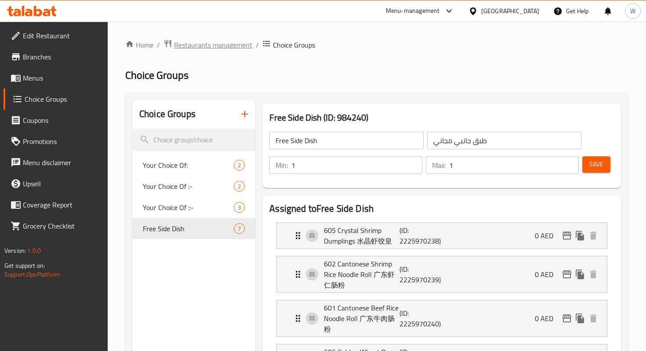
click at [214, 47] on span "Restaurants management" at bounding box center [213, 45] width 78 height 11
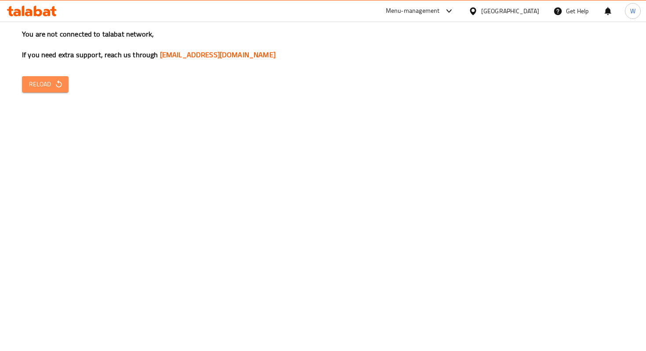
click at [49, 84] on span "Reload" at bounding box center [45, 84] width 33 height 11
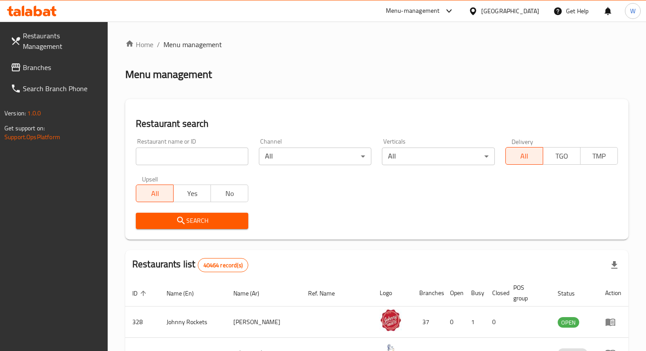
click at [160, 166] on div "Restaurant name or ID Restaurant name or ID" at bounding box center [192, 151] width 123 height 37
click at [160, 162] on input "search" at bounding box center [192, 156] width 113 height 18
type input "nine square"
click at [192, 221] on span "Search" at bounding box center [192, 220] width 99 height 11
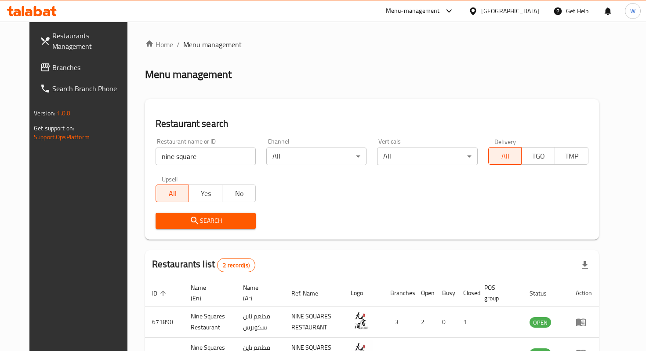
scroll to position [66, 0]
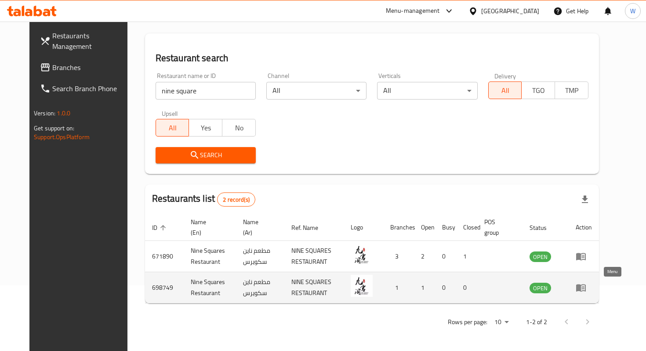
click at [587, 289] on icon "enhanced table" at bounding box center [581, 287] width 11 height 11
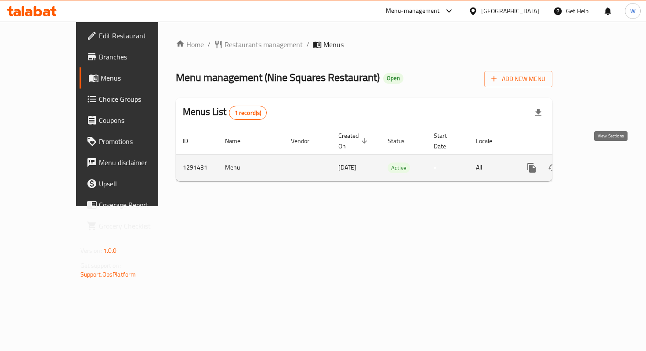
click at [601, 162] on icon "enhanced table" at bounding box center [595, 167] width 11 height 11
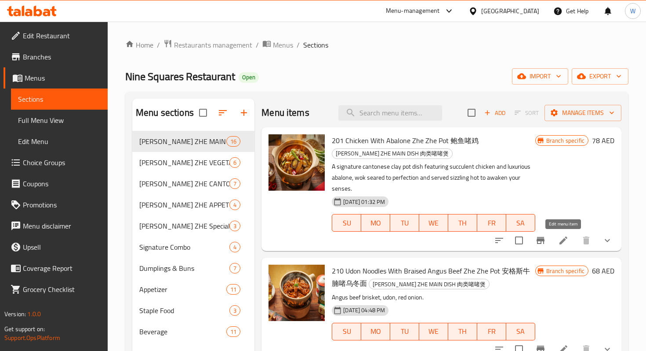
click at [567, 235] on icon at bounding box center [564, 240] width 11 height 11
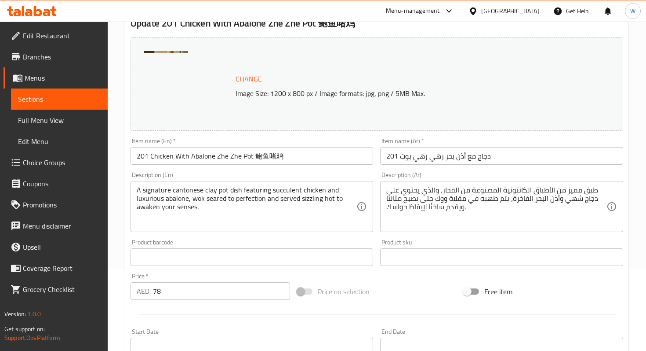
scroll to position [334, 0]
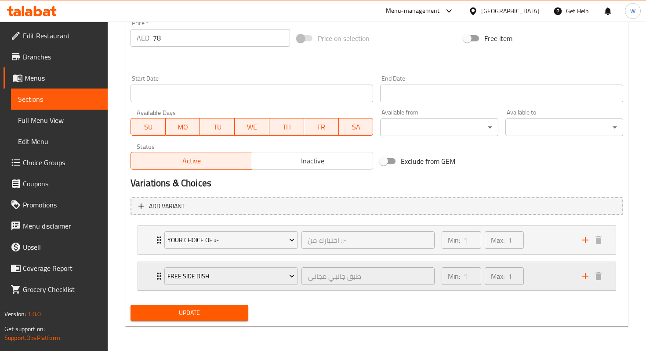
click at [158, 279] on icon "Expand" at bounding box center [159, 275] width 4 height 7
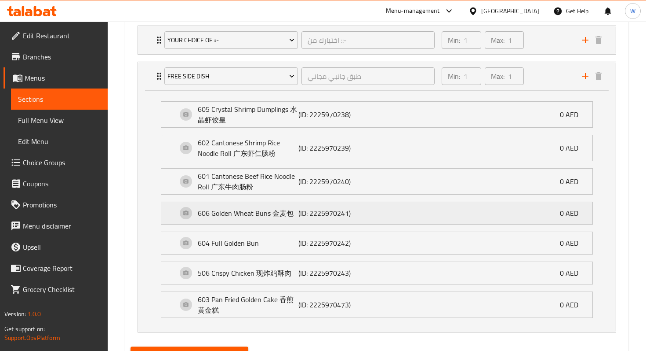
scroll to position [576, 0]
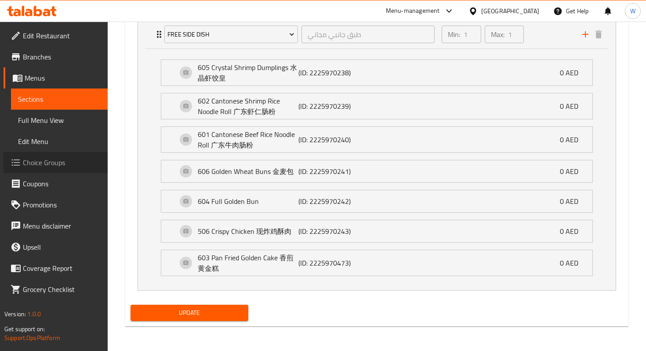
click at [50, 168] on span "Choice Groups" at bounding box center [62, 162] width 78 height 11
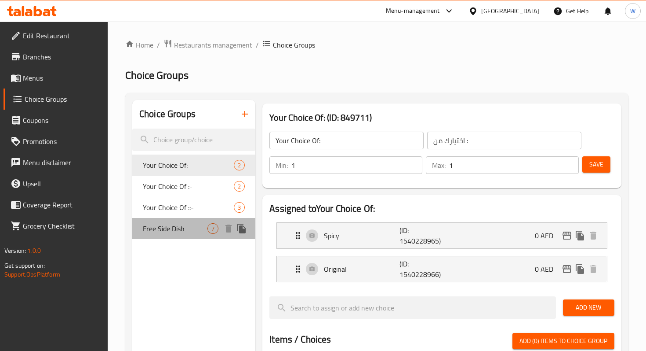
click at [180, 225] on span "Free Side Dish" at bounding box center [175, 228] width 65 height 11
type input "Free Side Dish"
type input "طبق جانبي مجاني"
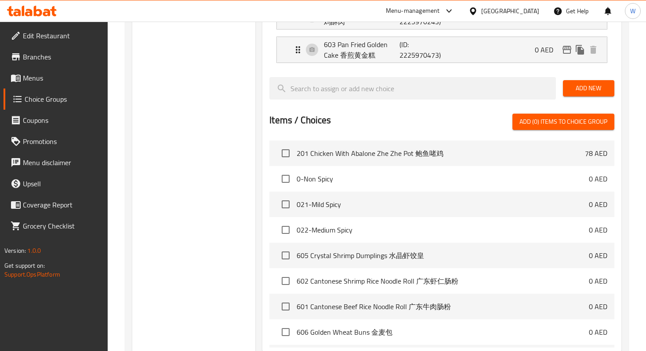
scroll to position [500, 0]
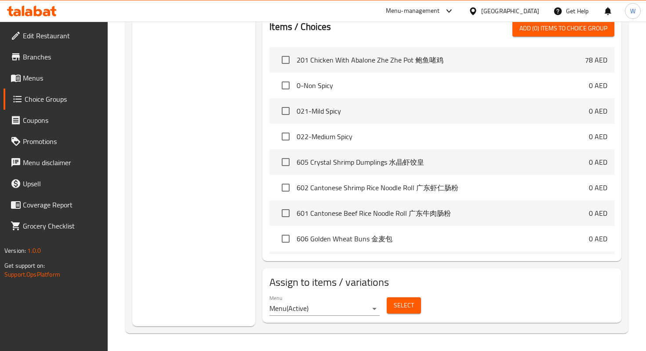
click at [405, 304] on span "Select" at bounding box center [404, 304] width 20 height 11
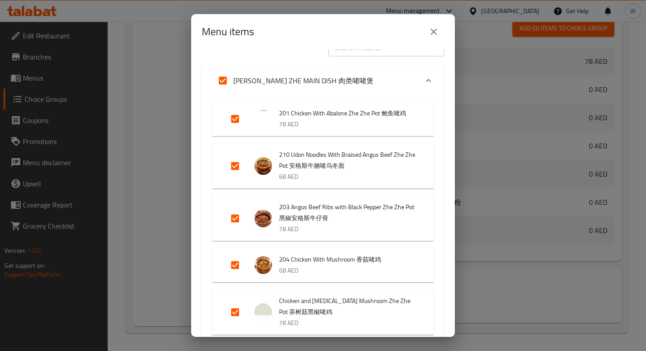
scroll to position [0, 0]
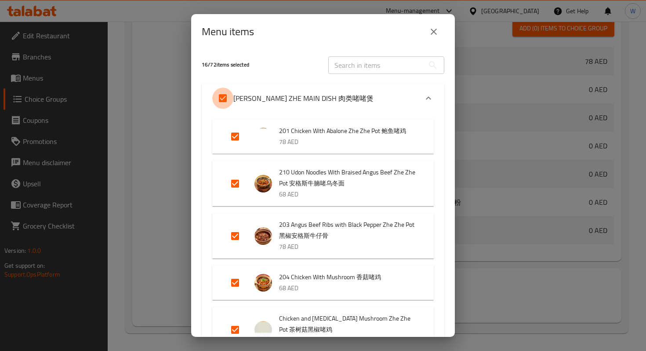
click at [226, 95] on input "Expand" at bounding box center [222, 98] width 21 height 21
checkbox input "false"
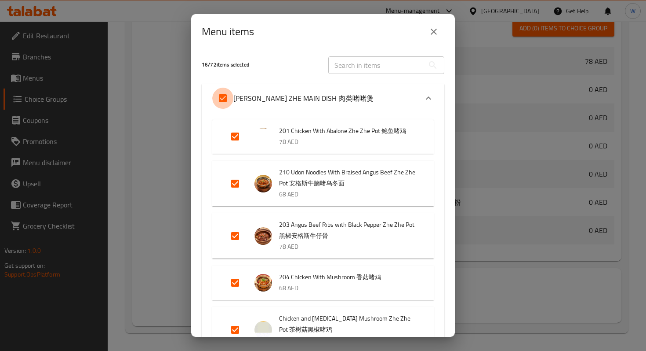
checkbox input "false"
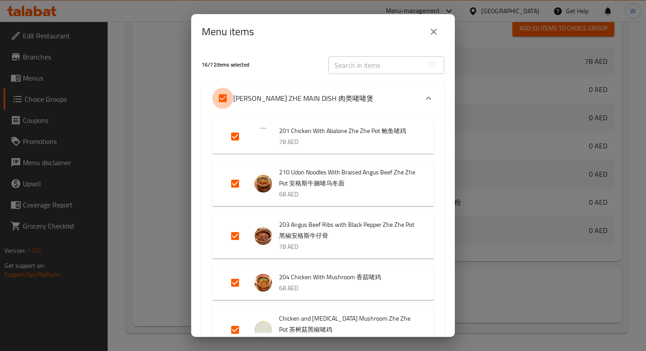
checkbox input "false"
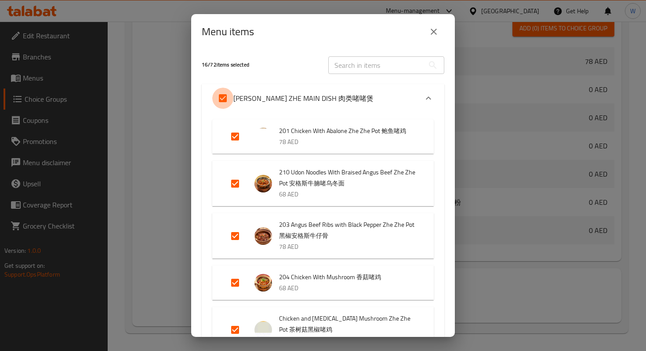
checkbox input "false"
click at [225, 98] on input "Expand" at bounding box center [222, 98] width 21 height 21
checkbox input "true"
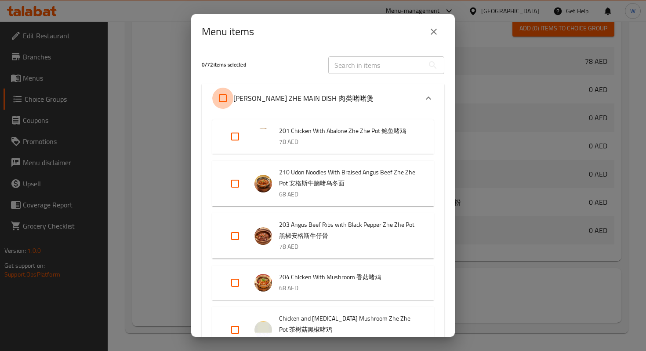
checkbox input "true"
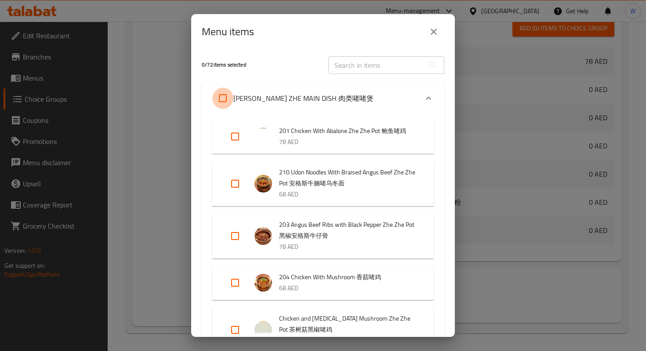
checkbox input "true"
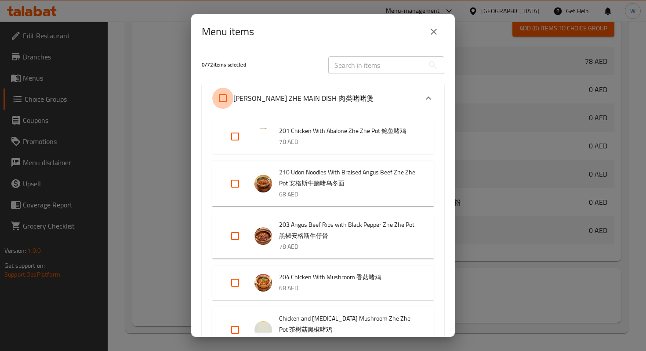
checkbox input "true"
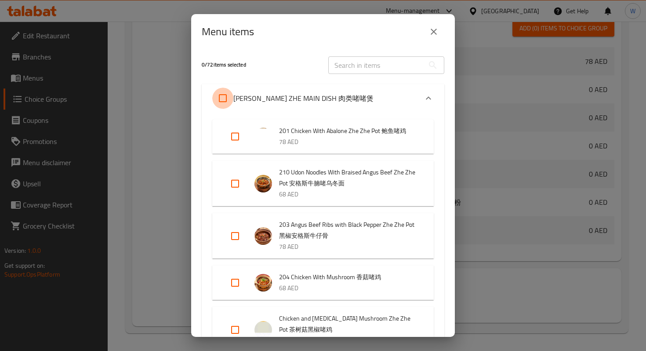
checkbox input "true"
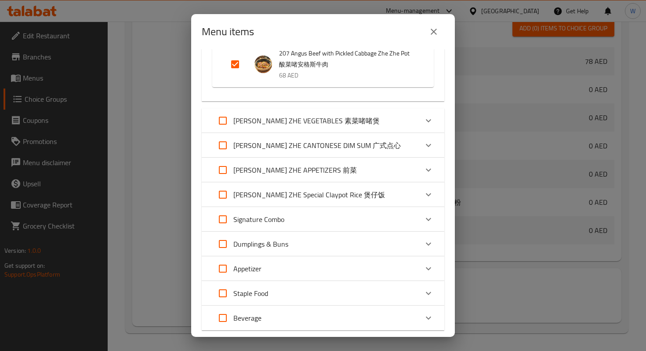
scroll to position [851, 0]
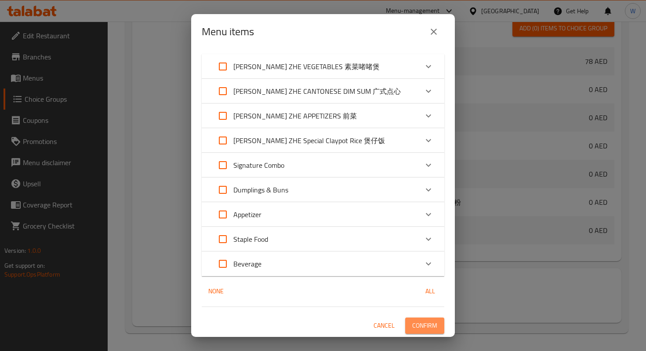
click at [428, 325] on span "Confirm" at bounding box center [425, 325] width 25 height 11
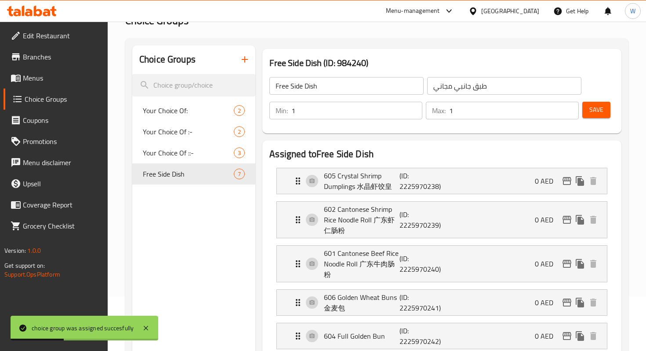
scroll to position [0, 0]
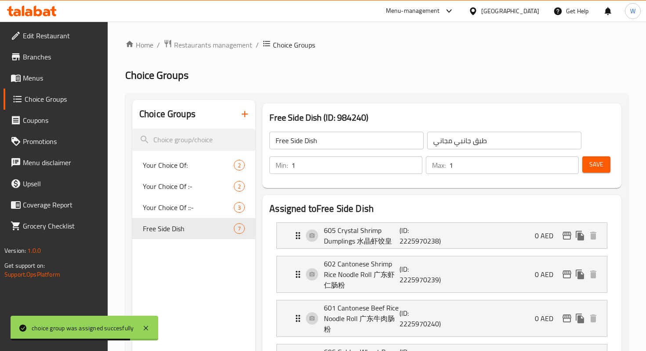
click at [336, 163] on input "1" at bounding box center [357, 165] width 131 height 18
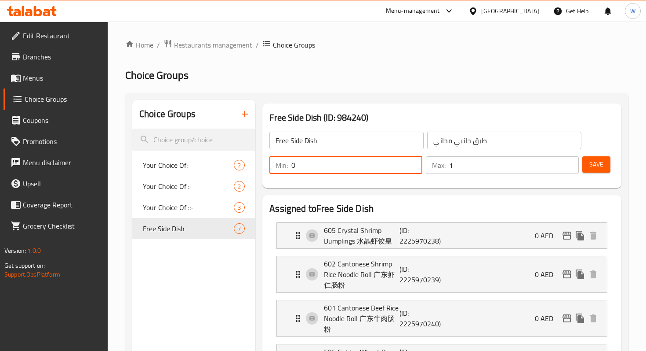
type input "0"
click at [597, 161] on span "Save" at bounding box center [597, 164] width 14 height 11
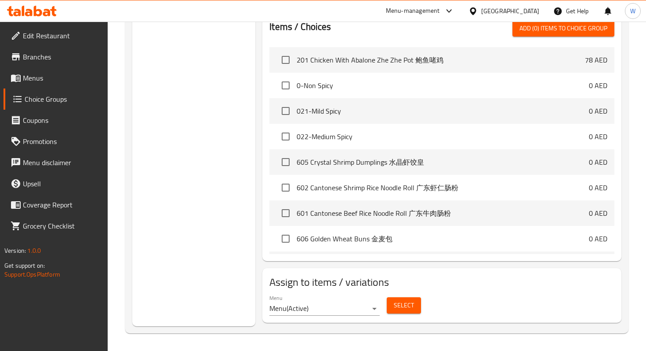
scroll to position [6, 0]
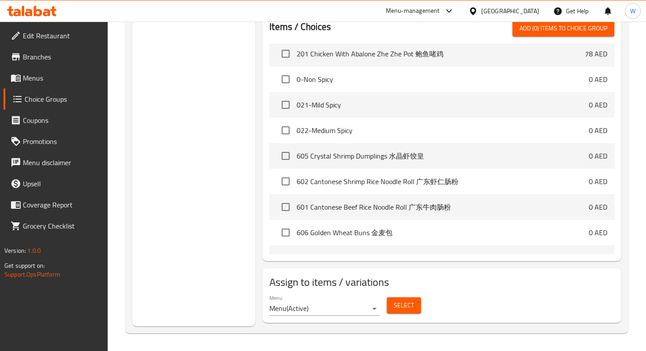
click at [414, 294] on div "Select" at bounding box center [403, 304] width 41 height 23
click at [412, 297] on button "Select" at bounding box center [404, 305] width 34 height 16
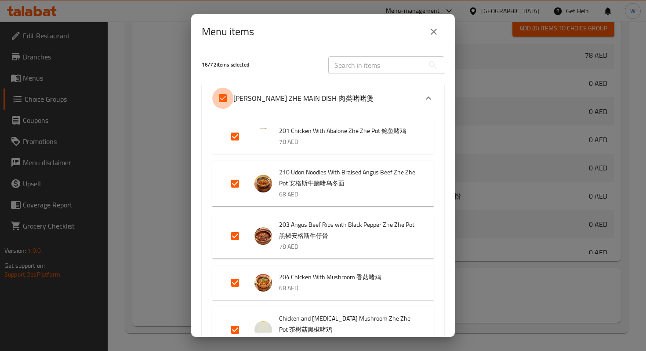
click at [223, 97] on input "Expand" at bounding box center [222, 98] width 21 height 21
checkbox input "false"
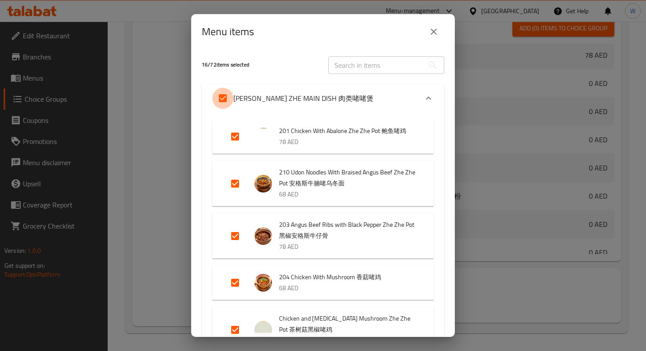
checkbox input "false"
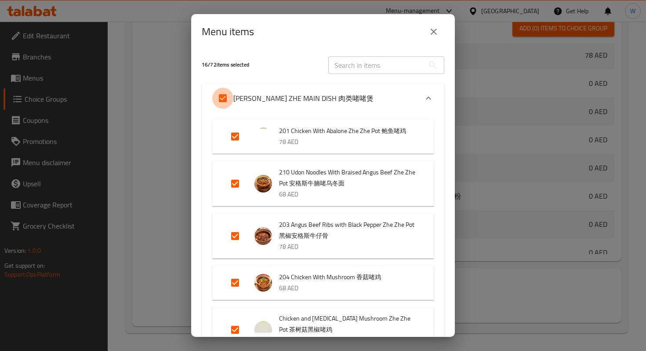
checkbox input "false"
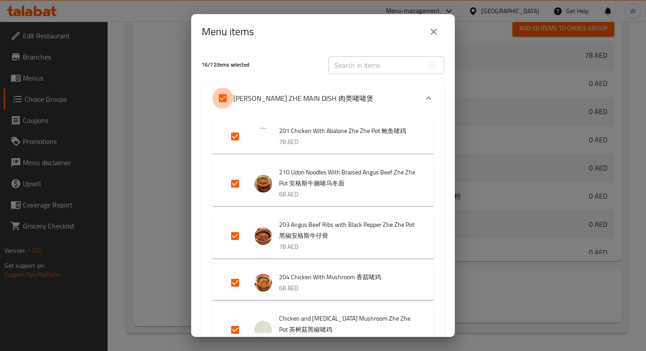
checkbox input "false"
click at [223, 97] on input "Expand" at bounding box center [222, 98] width 21 height 21
checkbox input "true"
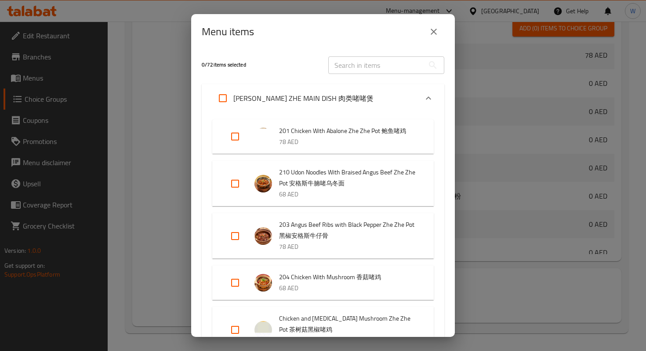
checkbox input "true"
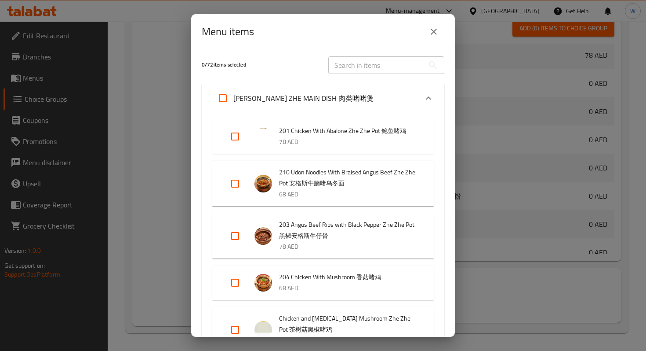
checkbox input "true"
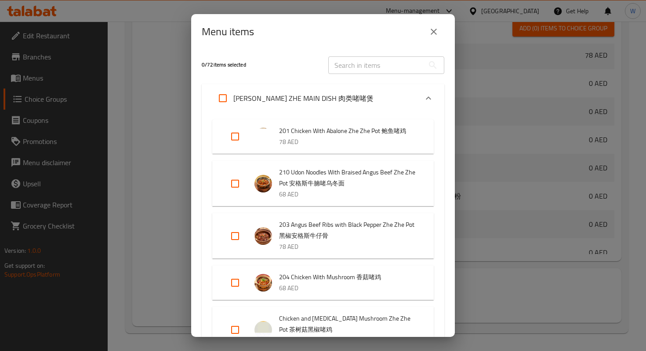
checkbox input "true"
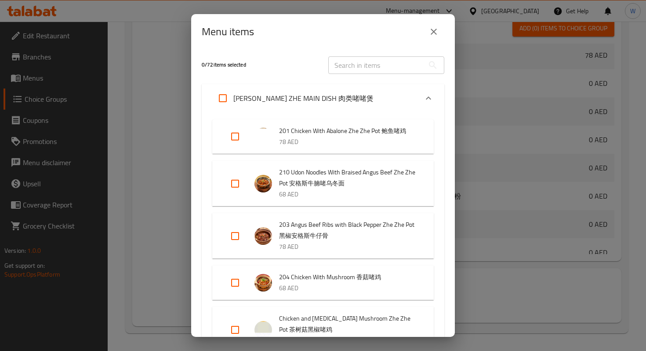
checkbox input "true"
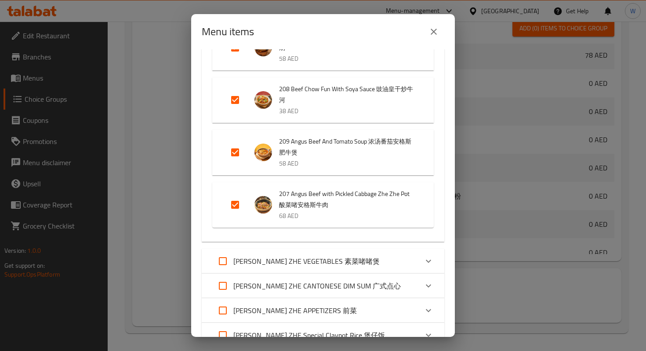
scroll to position [851, 0]
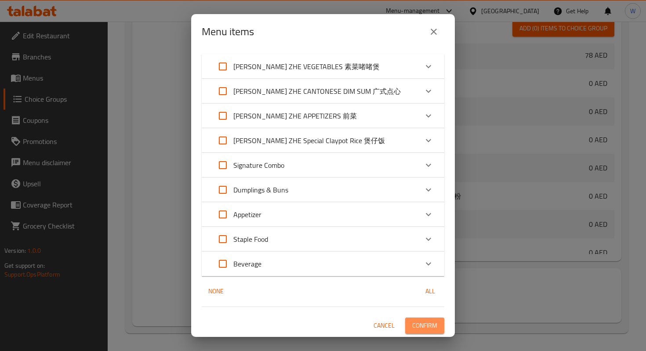
click at [429, 325] on span "Confirm" at bounding box center [425, 325] width 25 height 11
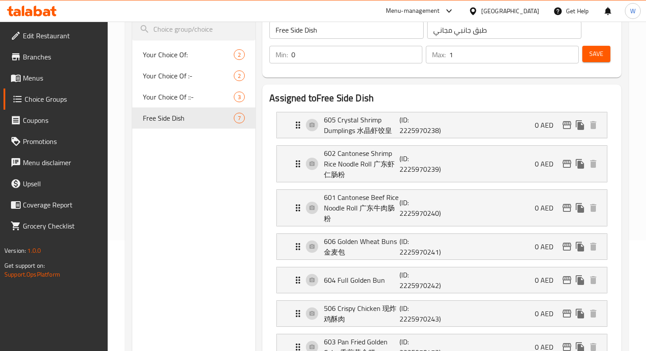
scroll to position [0, 0]
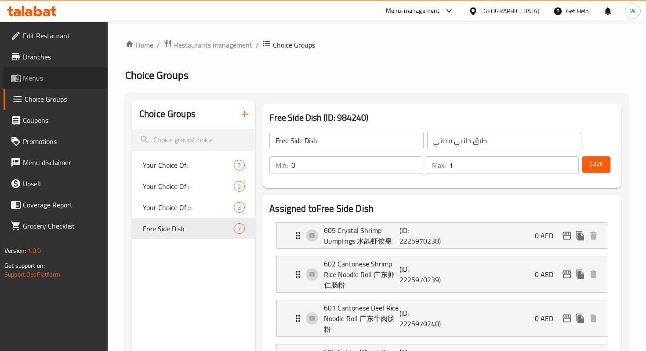
click at [68, 81] on span "Menus" at bounding box center [62, 78] width 78 height 11
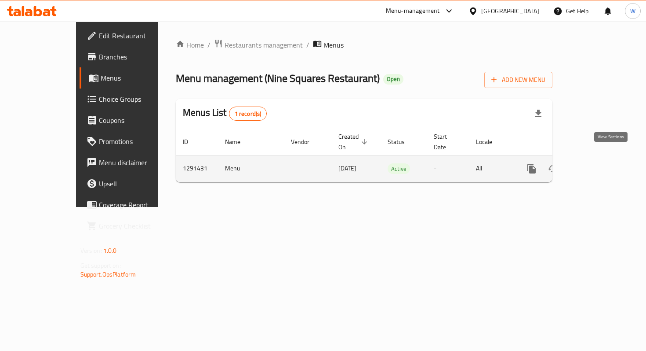
click at [601, 163] on icon "enhanced table" at bounding box center [595, 168] width 11 height 11
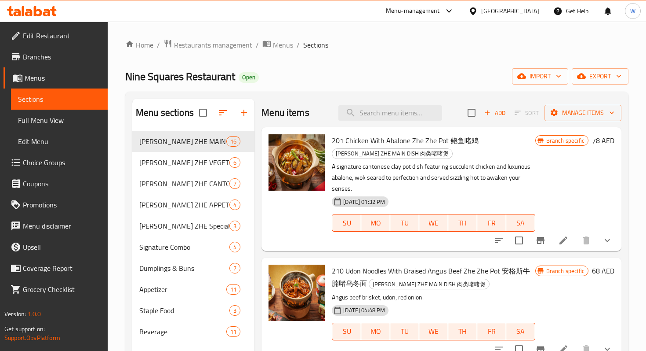
click at [607, 241] on icon "show more" at bounding box center [607, 240] width 5 height 3
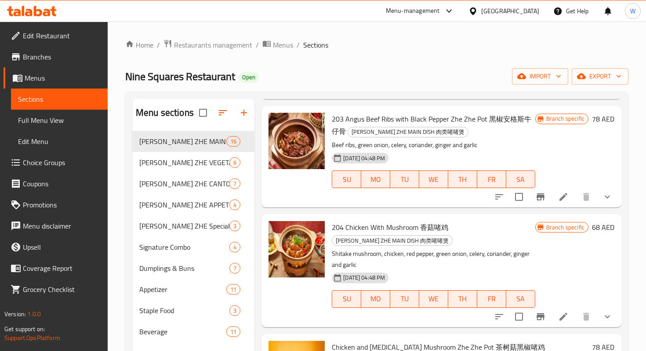
scroll to position [438, 0]
